Goal: Task Accomplishment & Management: Use online tool/utility

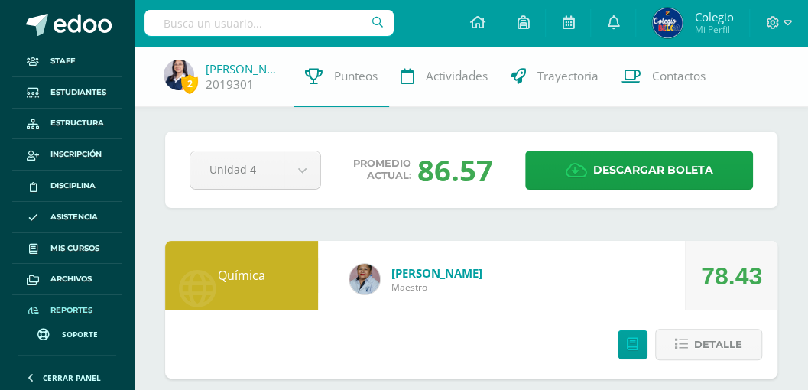
click at [65, 306] on span "Reportes" at bounding box center [71, 310] width 42 height 12
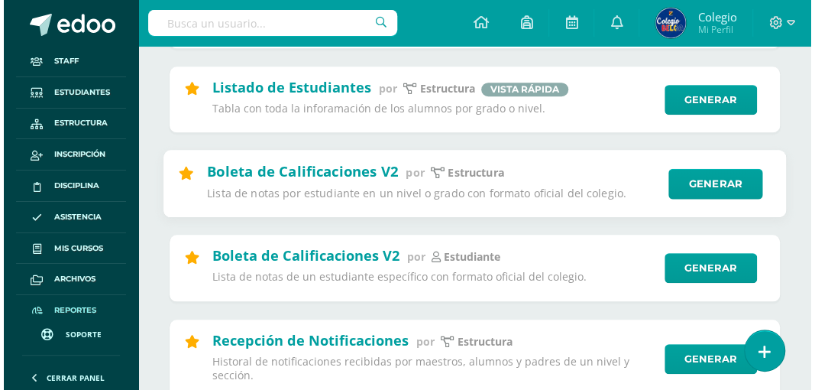
scroll to position [459, 0]
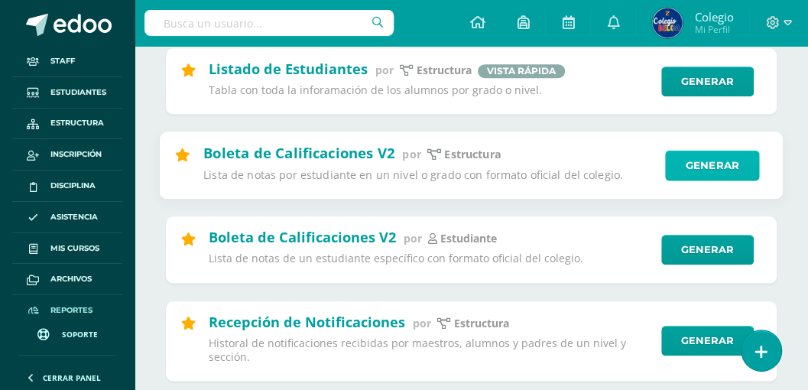
click at [699, 174] on link "Generar" at bounding box center [712, 165] width 94 height 31
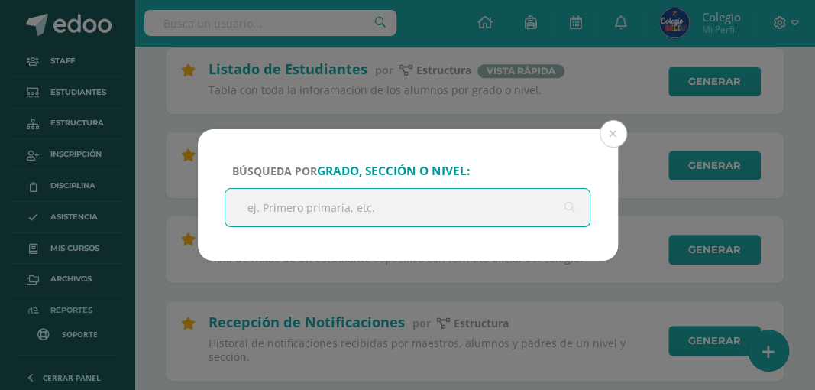
type input "q"
type input "cuarto bachillerato"
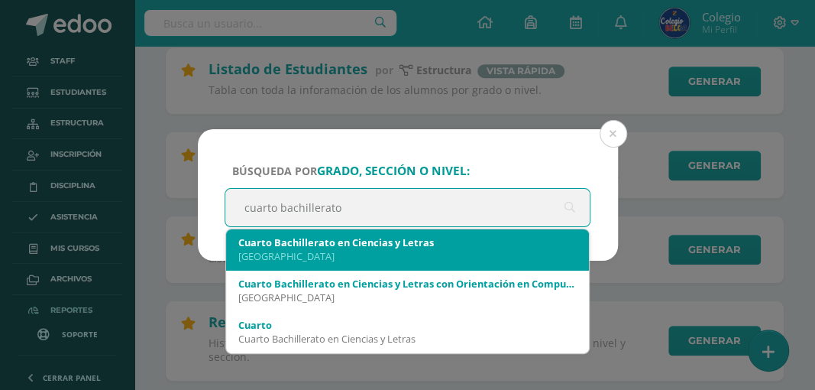
click at [443, 255] on div "[GEOGRAPHIC_DATA]" at bounding box center [407, 256] width 339 height 14
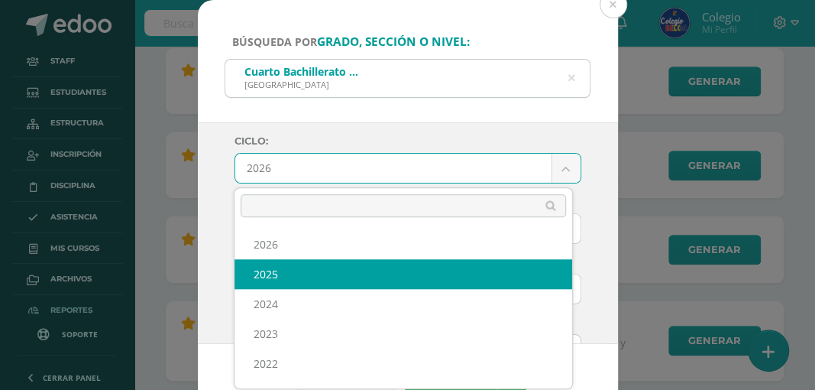
select select "6"
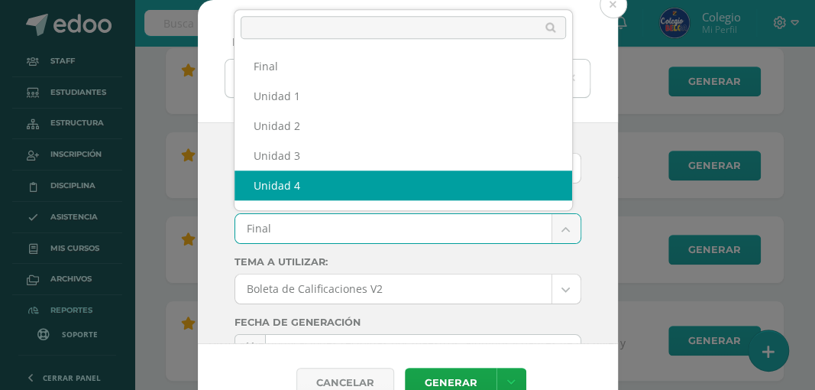
scroll to position [20, 0]
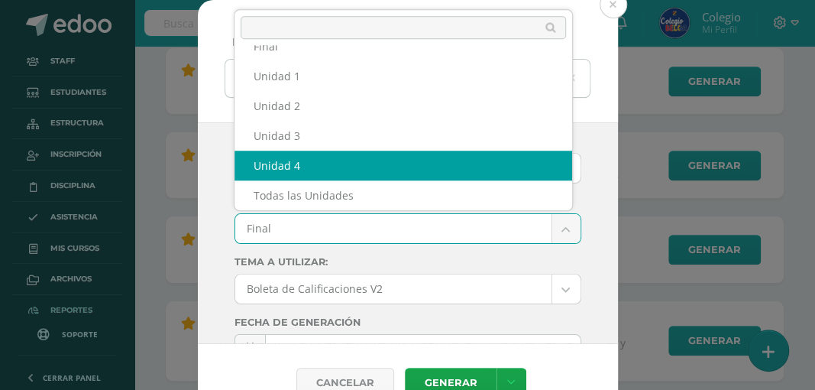
select select "Unidad 4"
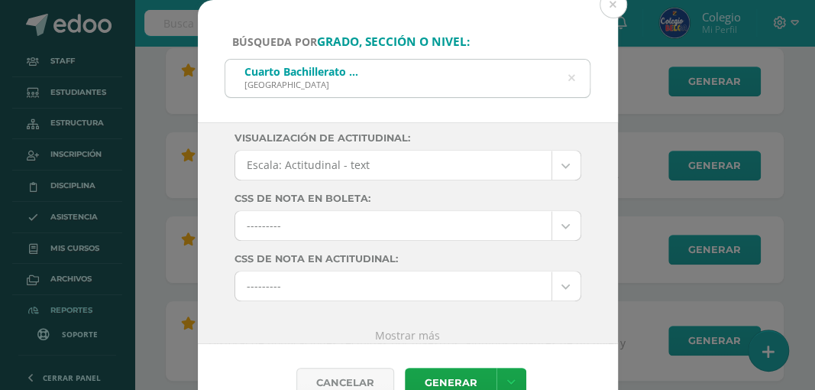
scroll to position [319, 0]
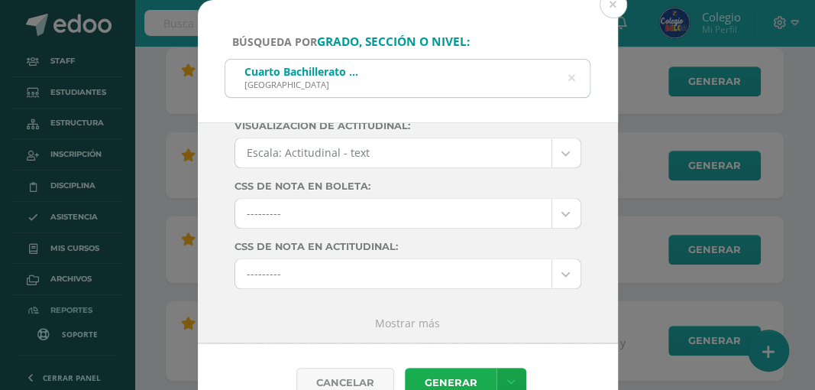
click at [437, 381] on link "Generar" at bounding box center [451, 383] width 92 height 30
click at [572, 79] on icon at bounding box center [571, 78] width 39 height 7
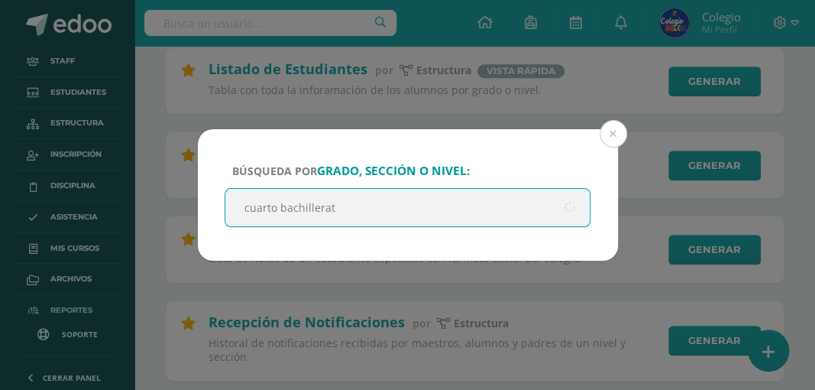
type input "cuarto bachillerato"
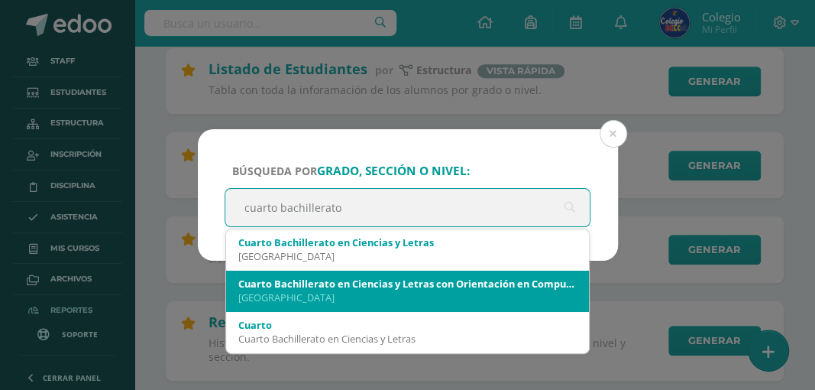
click at [398, 290] on div "[GEOGRAPHIC_DATA]" at bounding box center [407, 297] width 339 height 14
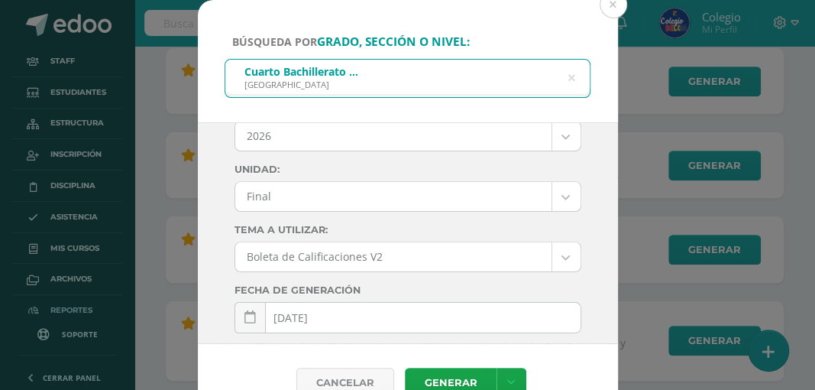
scroll to position [0, 0]
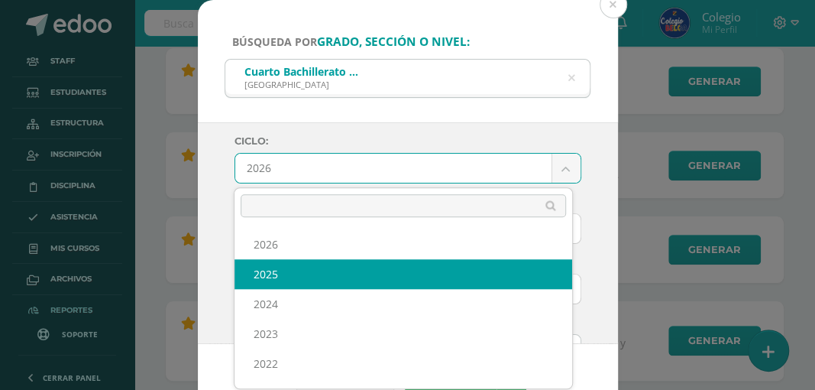
select select "6"
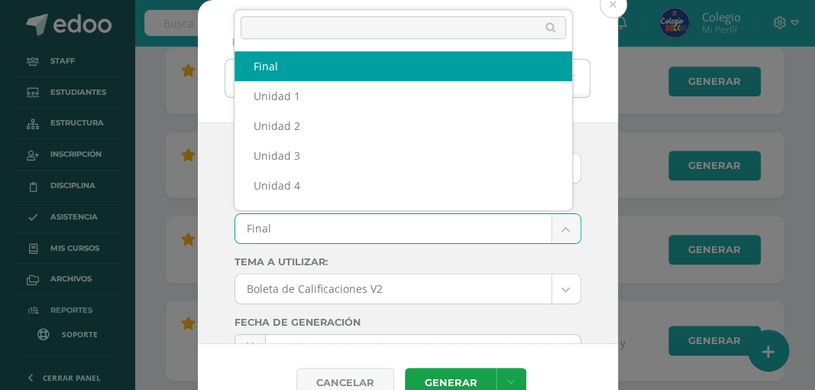
scroll to position [20, 0]
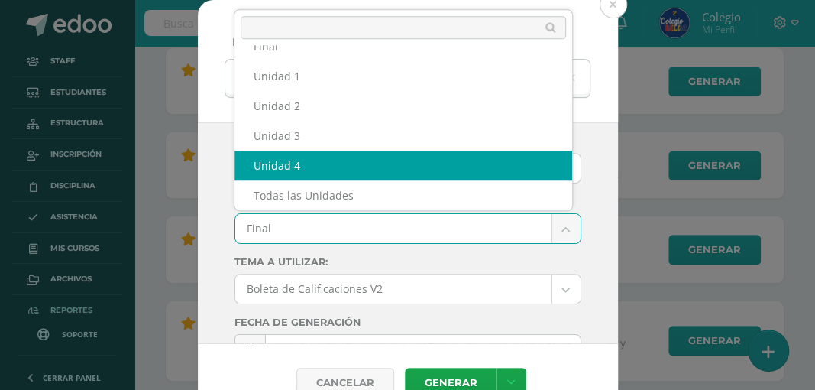
select select "Unidad 4"
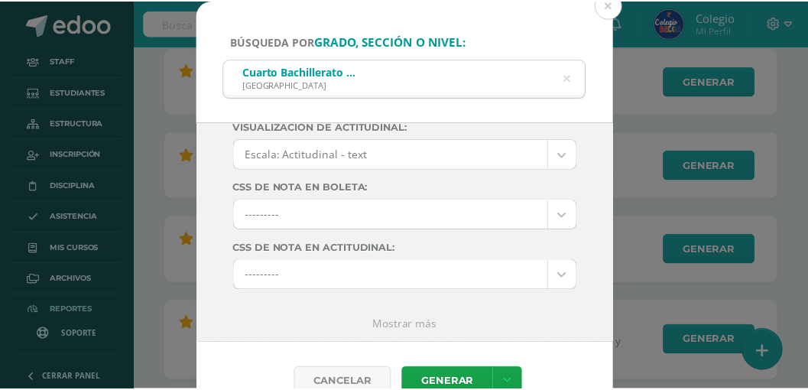
scroll to position [319, 0]
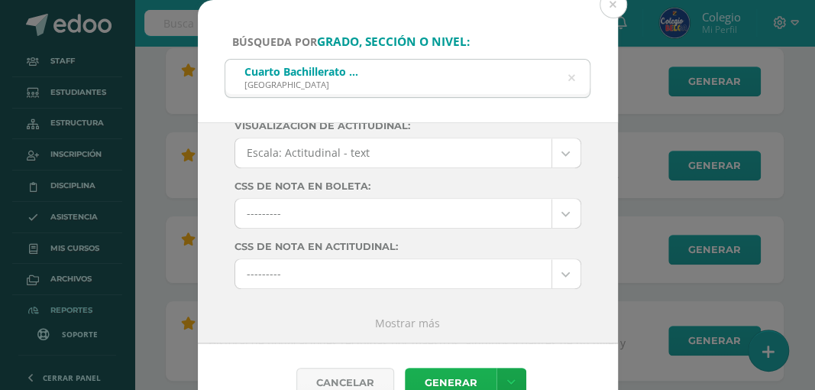
click at [433, 380] on link "Generar" at bounding box center [451, 383] width 92 height 30
click at [614, 5] on button at bounding box center [614, 5] width 28 height 28
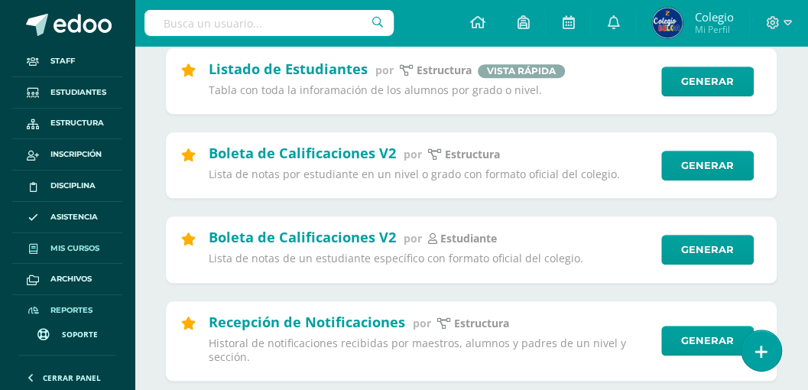
click at [79, 246] on span "Mis cursos" at bounding box center [74, 248] width 49 height 12
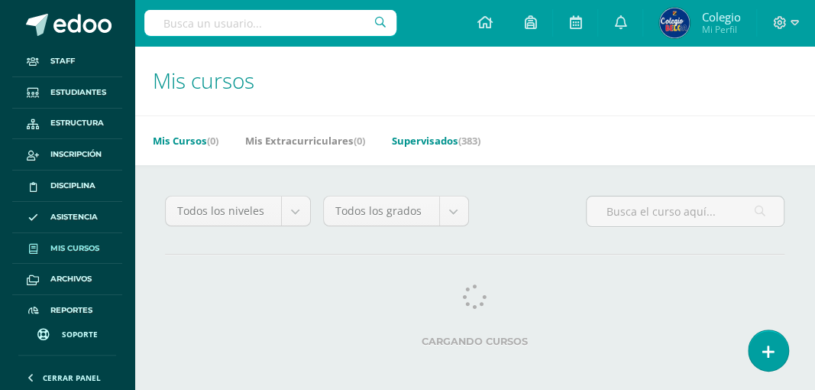
click at [428, 141] on link "Supervisados (383)" at bounding box center [436, 140] width 89 height 24
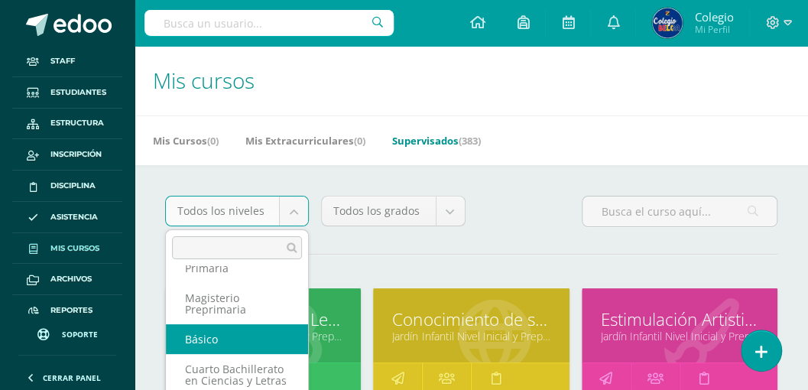
scroll to position [137, 0]
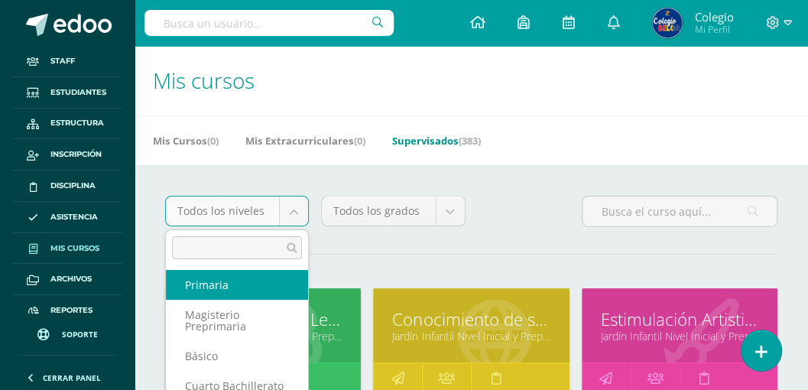
select select "29"
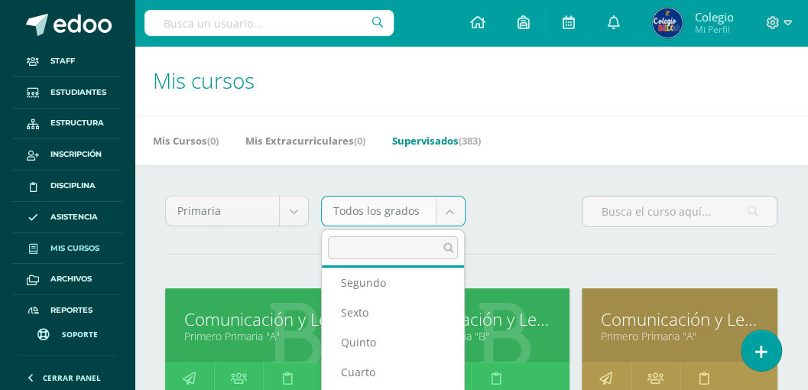
scroll to position [50, 0]
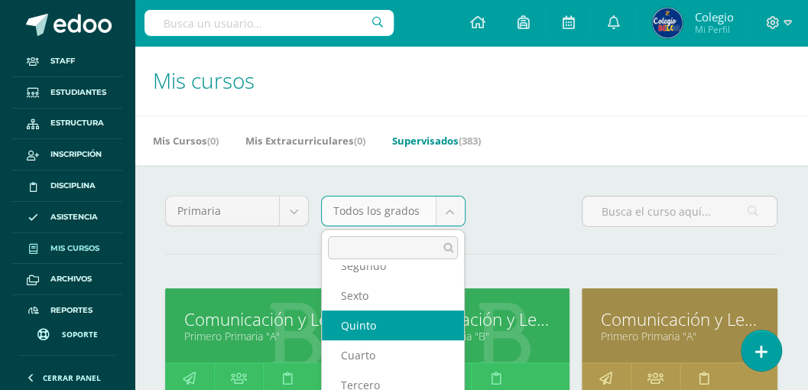
select select "90"
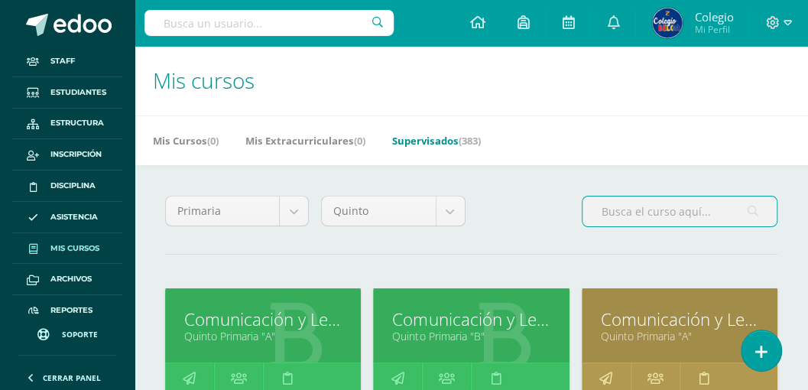
click at [613, 208] on input "text" at bounding box center [679, 211] width 194 height 30
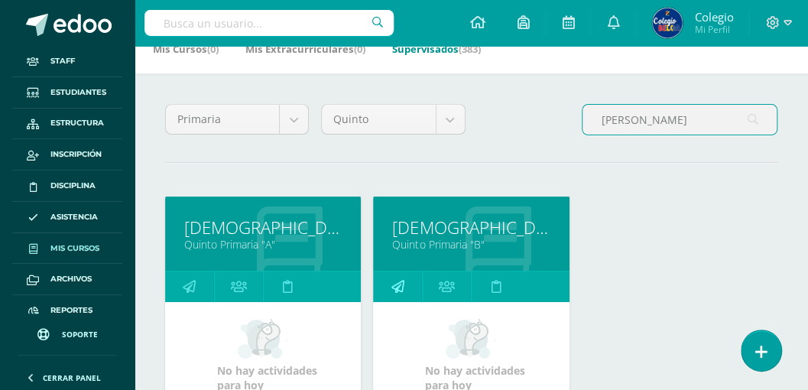
scroll to position [102, 0]
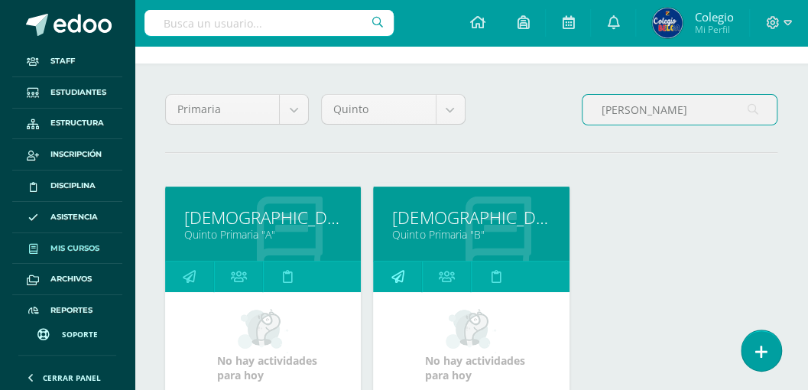
type input "[PERSON_NAME]"
click at [398, 276] on icon at bounding box center [397, 276] width 13 height 30
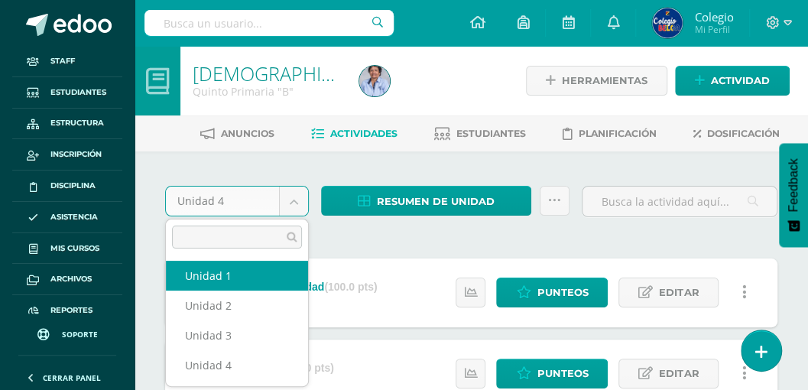
select select "Unidad 1"
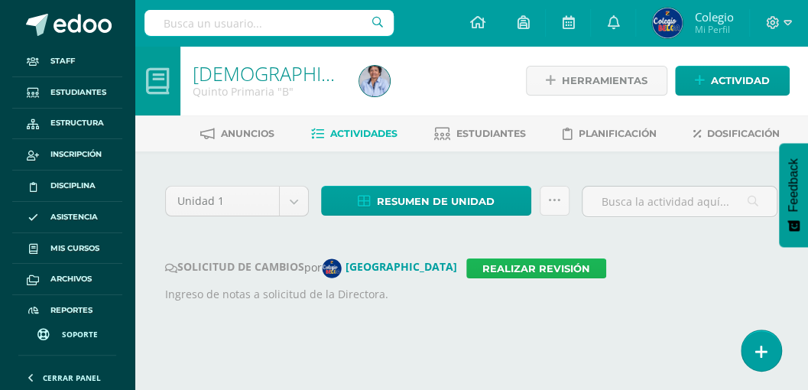
click at [466, 266] on link "Realizar revisión" at bounding box center [536, 268] width 140 height 20
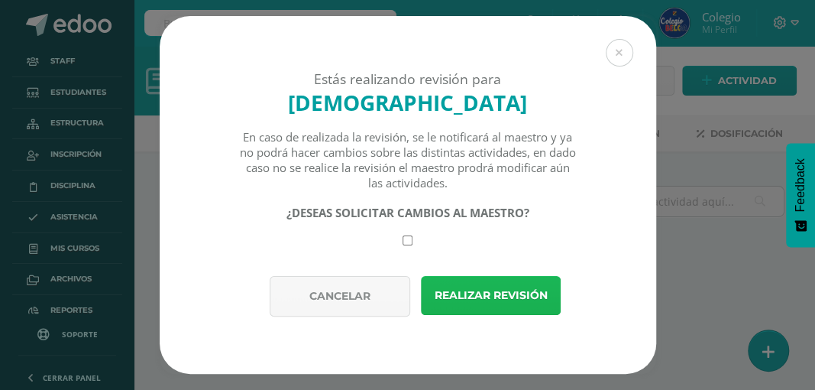
click at [468, 303] on button "Realizar revisión" at bounding box center [491, 295] width 140 height 39
